Goal: Task Accomplishment & Management: Manage account settings

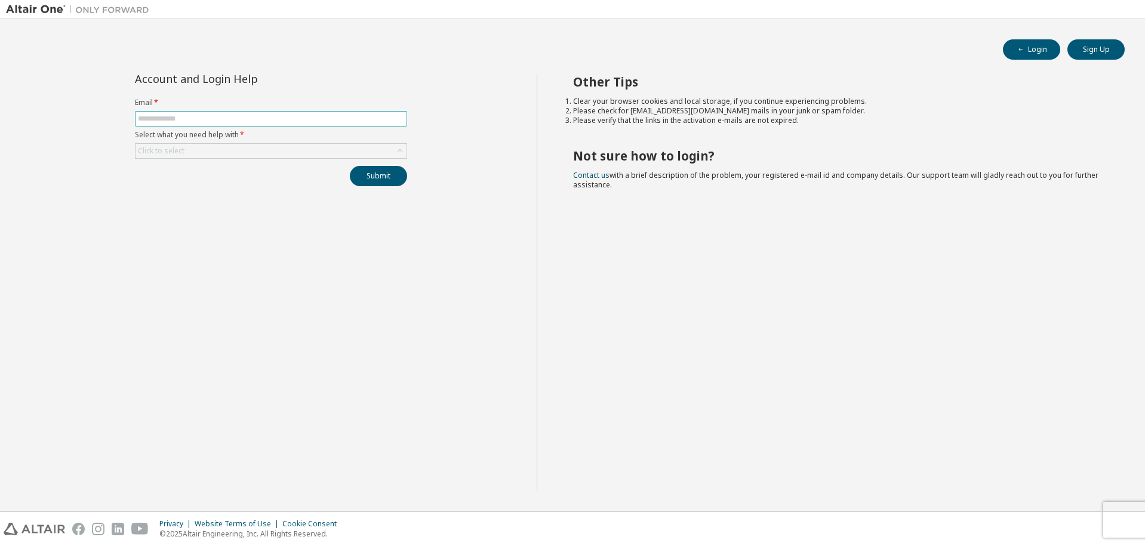
click at [300, 121] on input "text" at bounding box center [271, 119] width 266 height 10
type input "**********"
click at [220, 149] on div "Click to select" at bounding box center [271, 151] width 271 height 14
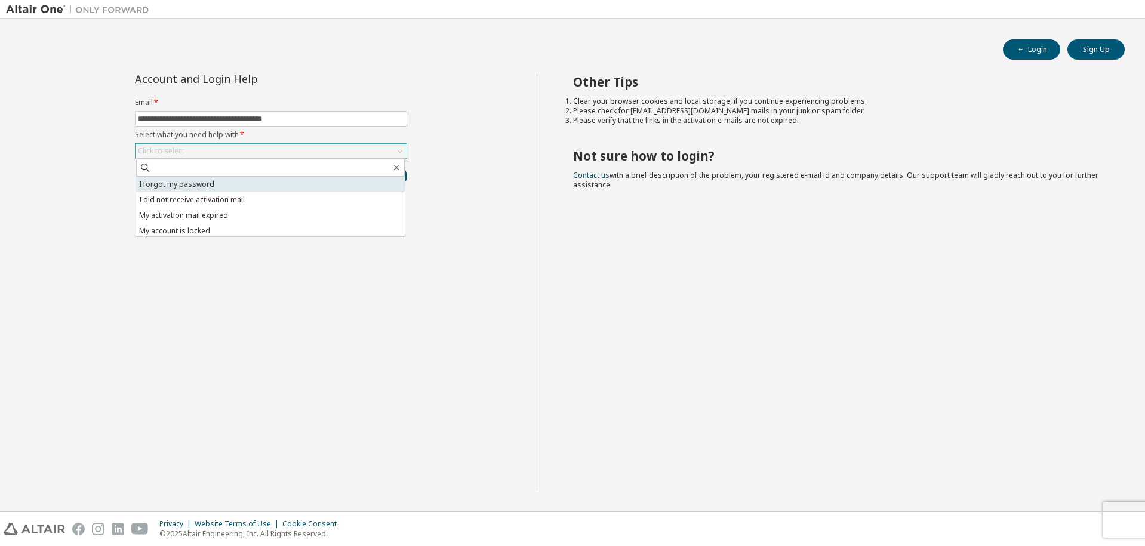
click at [205, 183] on li "I forgot my password" at bounding box center [270, 185] width 269 height 16
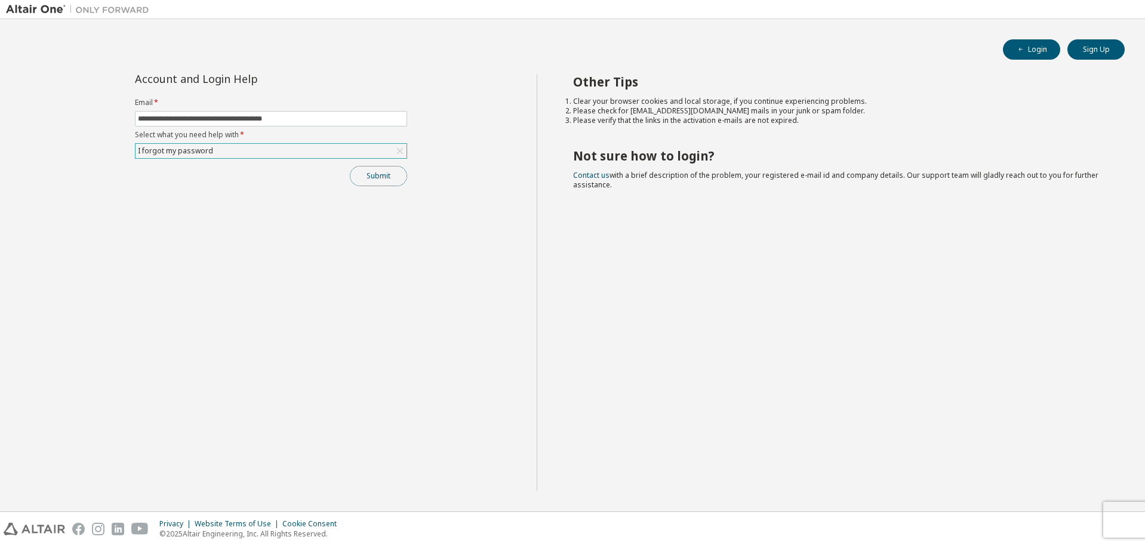
click at [399, 179] on button "Submit" at bounding box center [378, 176] width 57 height 20
click at [392, 181] on button "Submit" at bounding box center [378, 176] width 57 height 20
